Goal: Information Seeking & Learning: Learn about a topic

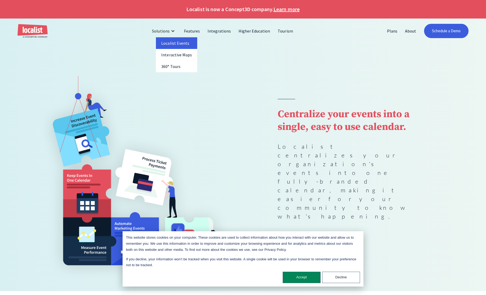
click at [174, 42] on link "Localist Events" at bounding box center [176, 43] width 41 height 12
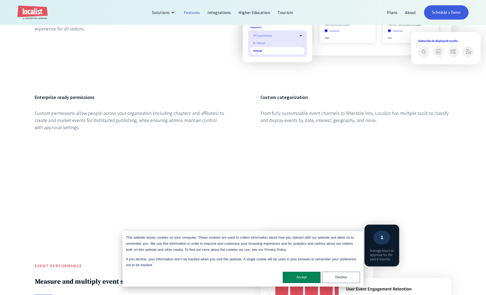
scroll to position [636, 0]
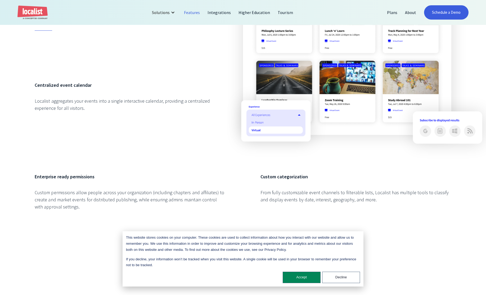
click at [65, 89] on h6 "Centralized event calendar" at bounding box center [130, 85] width 191 height 7
click at [57, 109] on div "Localist aggregates your events into a single interactive calendar, providing a…" at bounding box center [130, 105] width 191 height 14
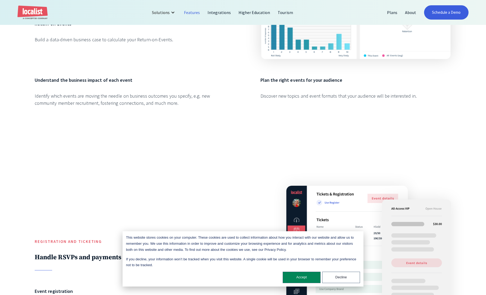
scroll to position [1431, 0]
